Goal: Information Seeking & Learning: Learn about a topic

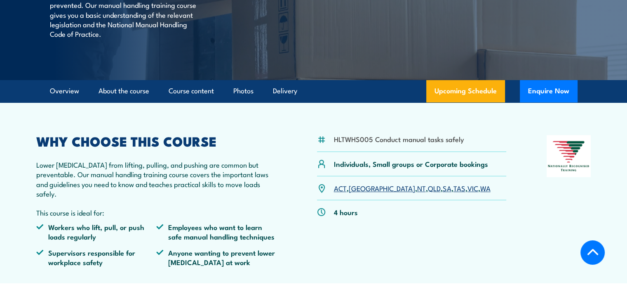
scroll to position [165, 0]
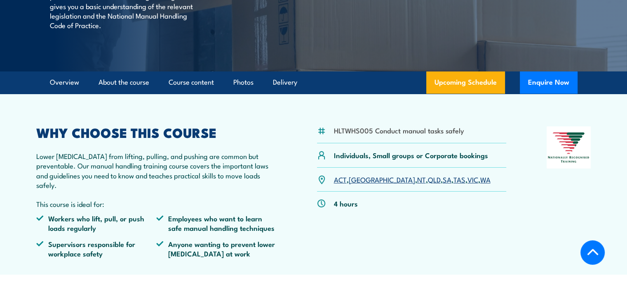
click at [443, 184] on link "SA" at bounding box center [447, 179] width 9 height 10
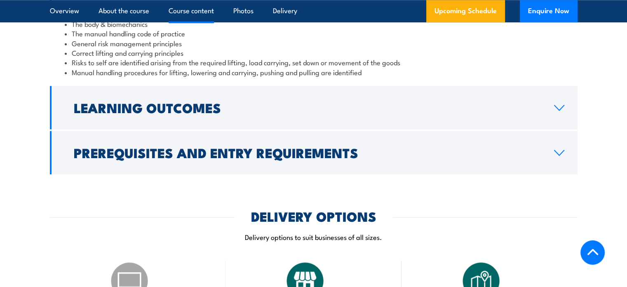
scroll to position [681, 0]
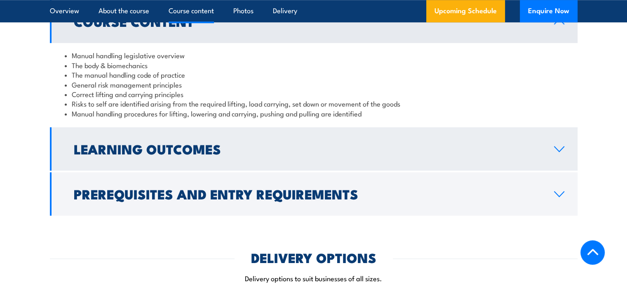
click at [411, 170] on link "Learning Outcomes" at bounding box center [314, 148] width 528 height 43
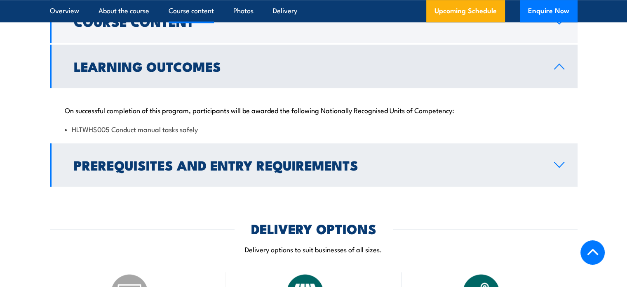
click at [326, 170] on h2 "Prerequisites and Entry Requirements" at bounding box center [307, 165] width 467 height 12
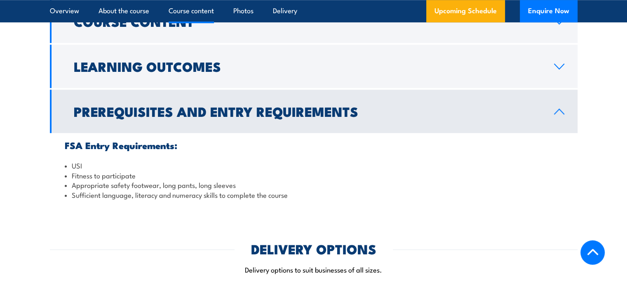
click at [314, 133] on link "Prerequisites and Entry Requirements" at bounding box center [314, 110] width 528 height 43
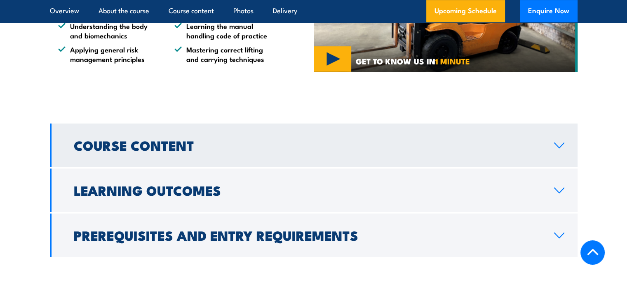
click at [280, 151] on h2 "Course Content" at bounding box center [307, 145] width 467 height 12
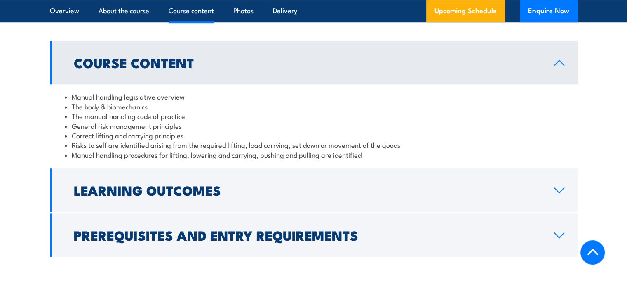
scroll to position [640, 0]
